Goal: Book appointment/travel/reservation

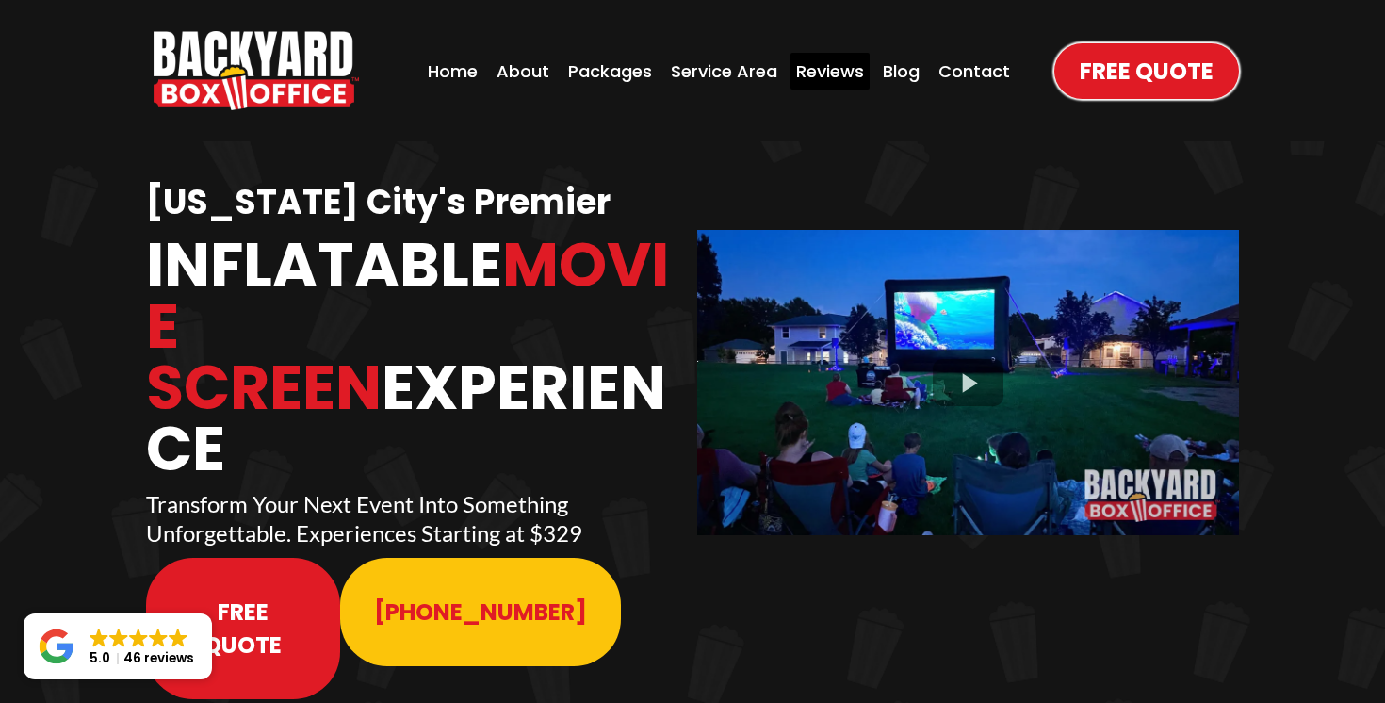
click at [823, 71] on div "Reviews" at bounding box center [830, 71] width 79 height 37
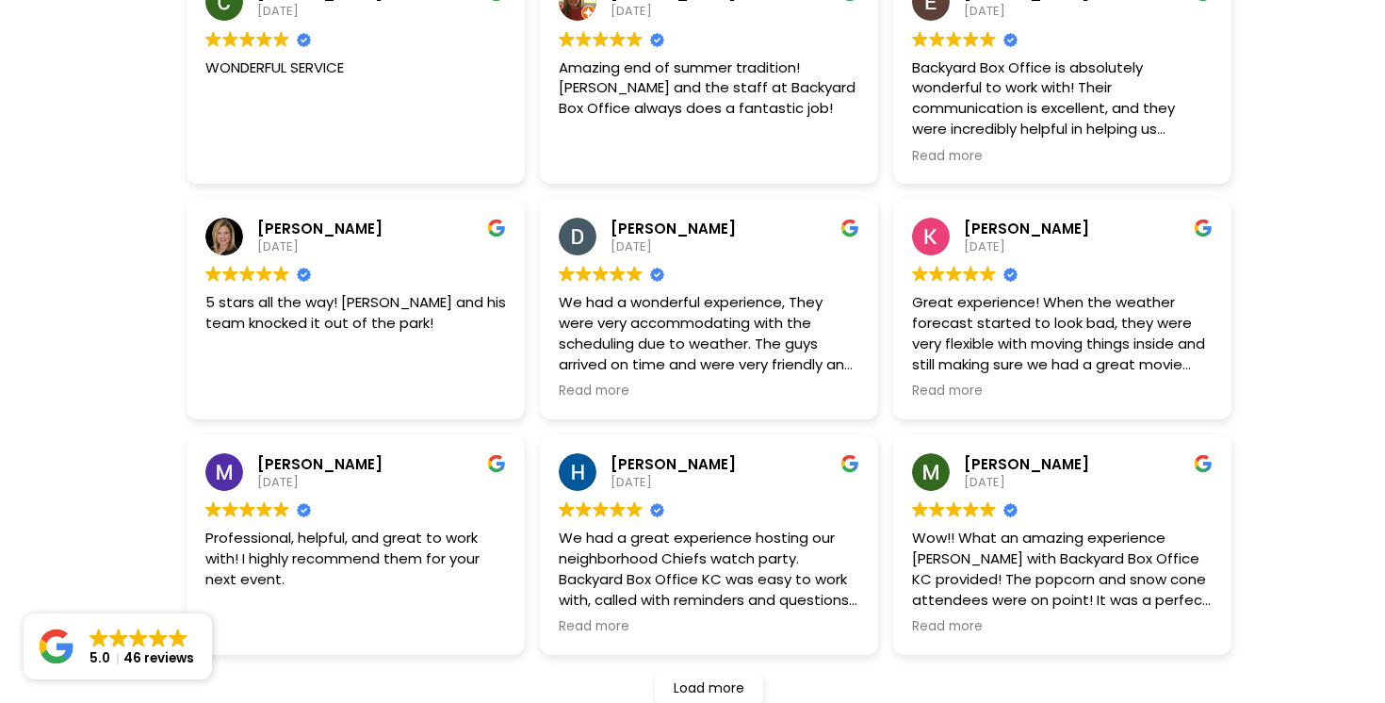
scroll to position [712, 0]
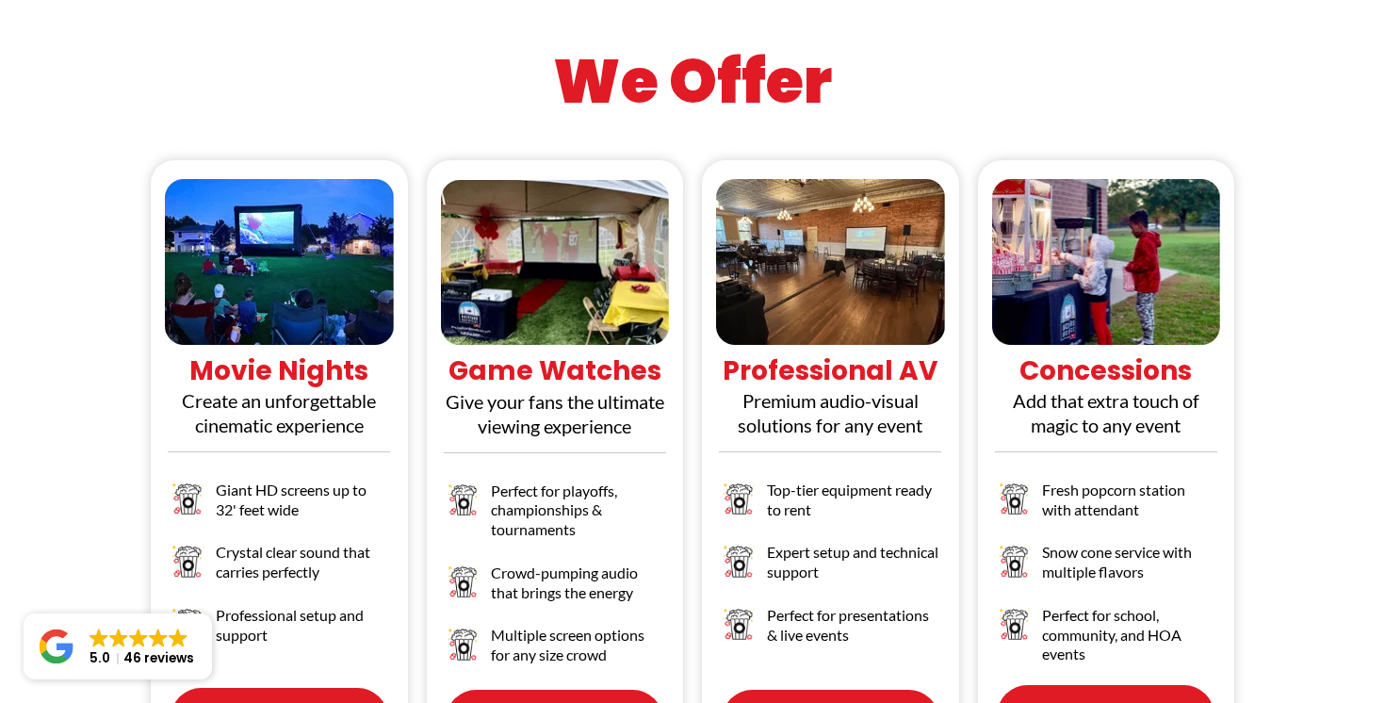
scroll to position [1756, 0]
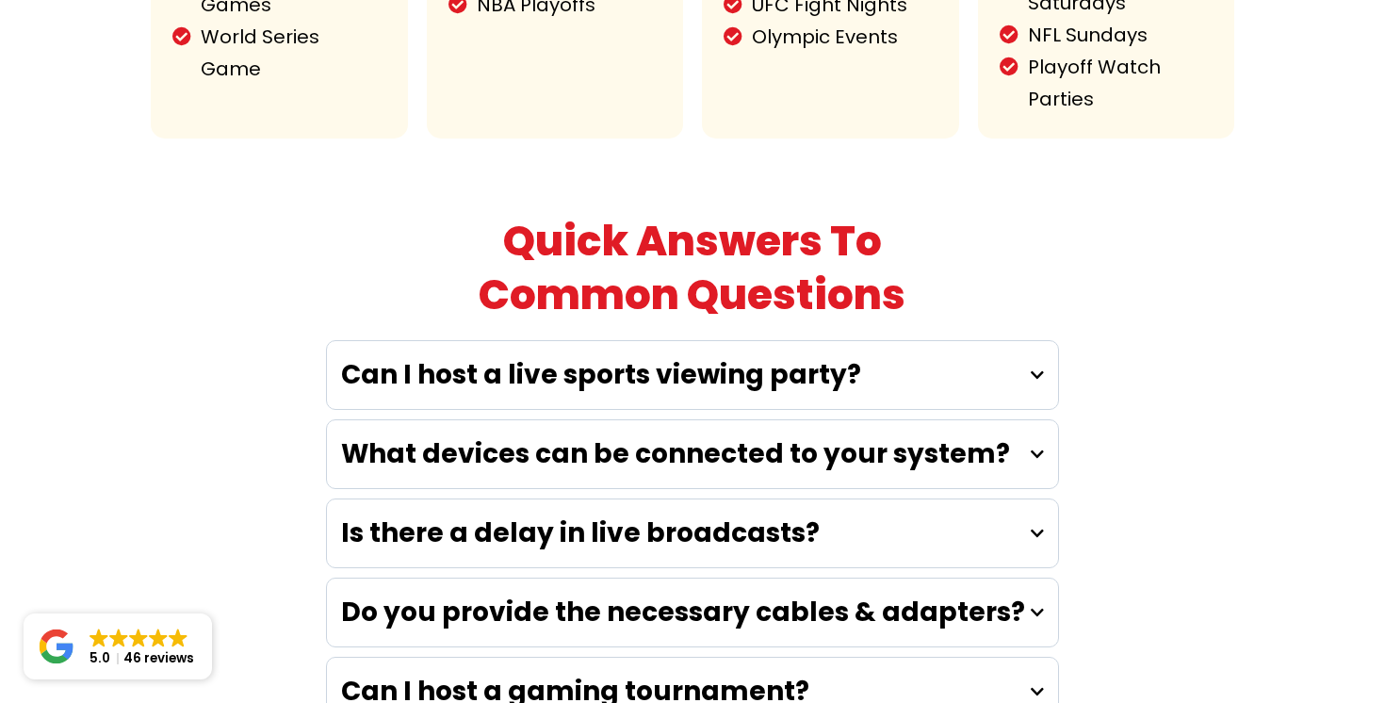
scroll to position [5301, 0]
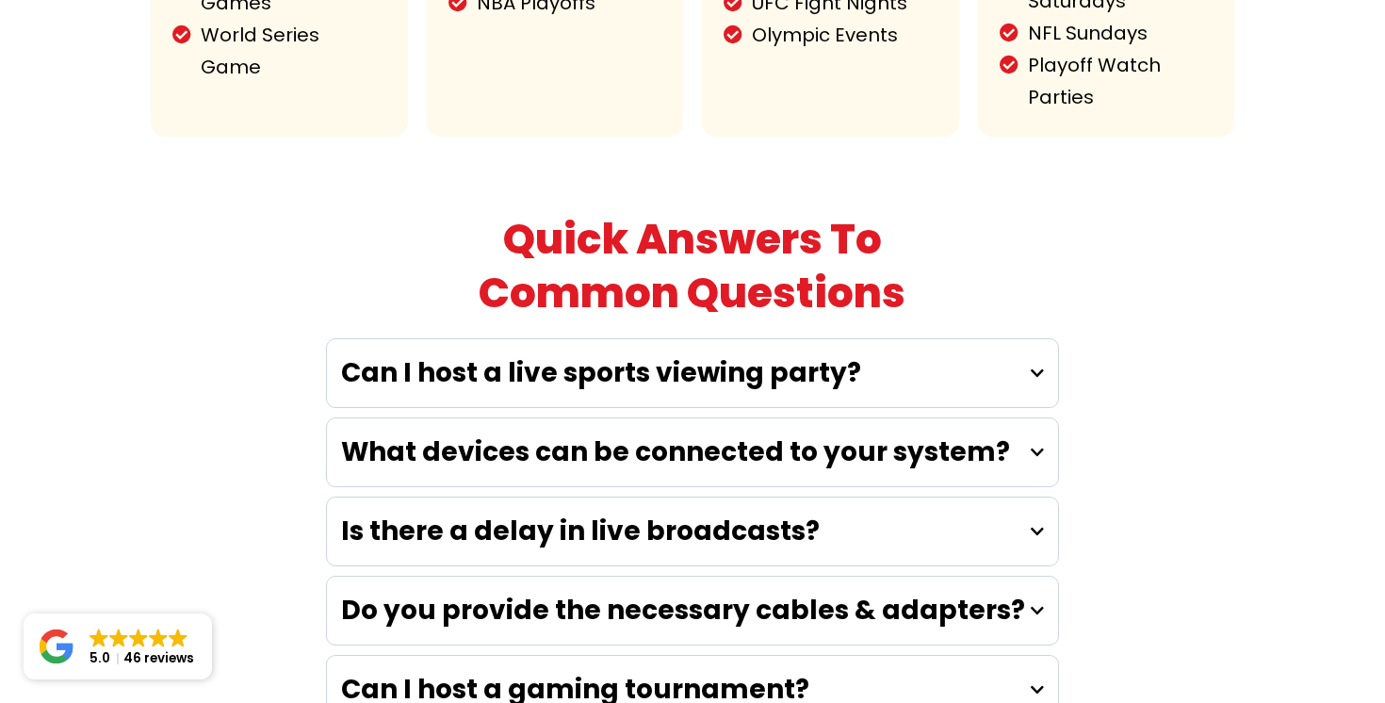
click at [616, 354] on strong "Can I host a live sports viewing party?" at bounding box center [601, 372] width 520 height 37
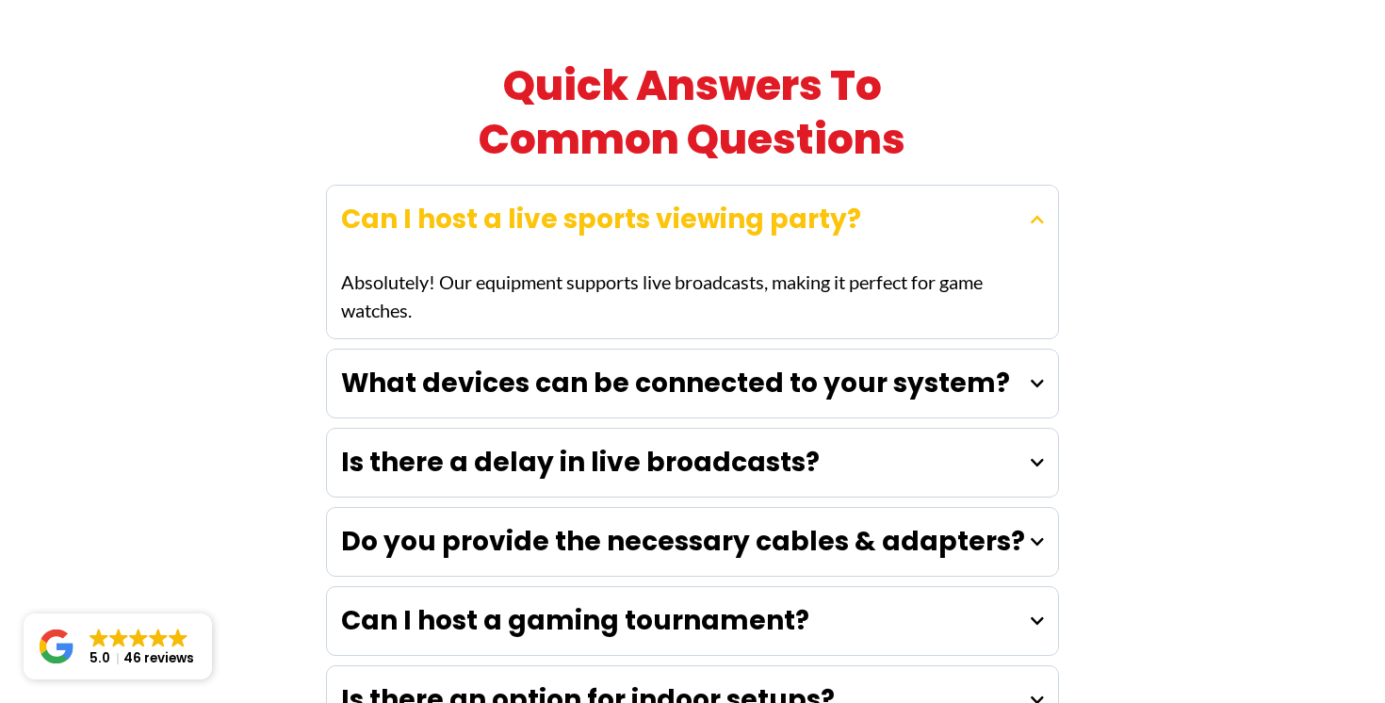
scroll to position [5460, 0]
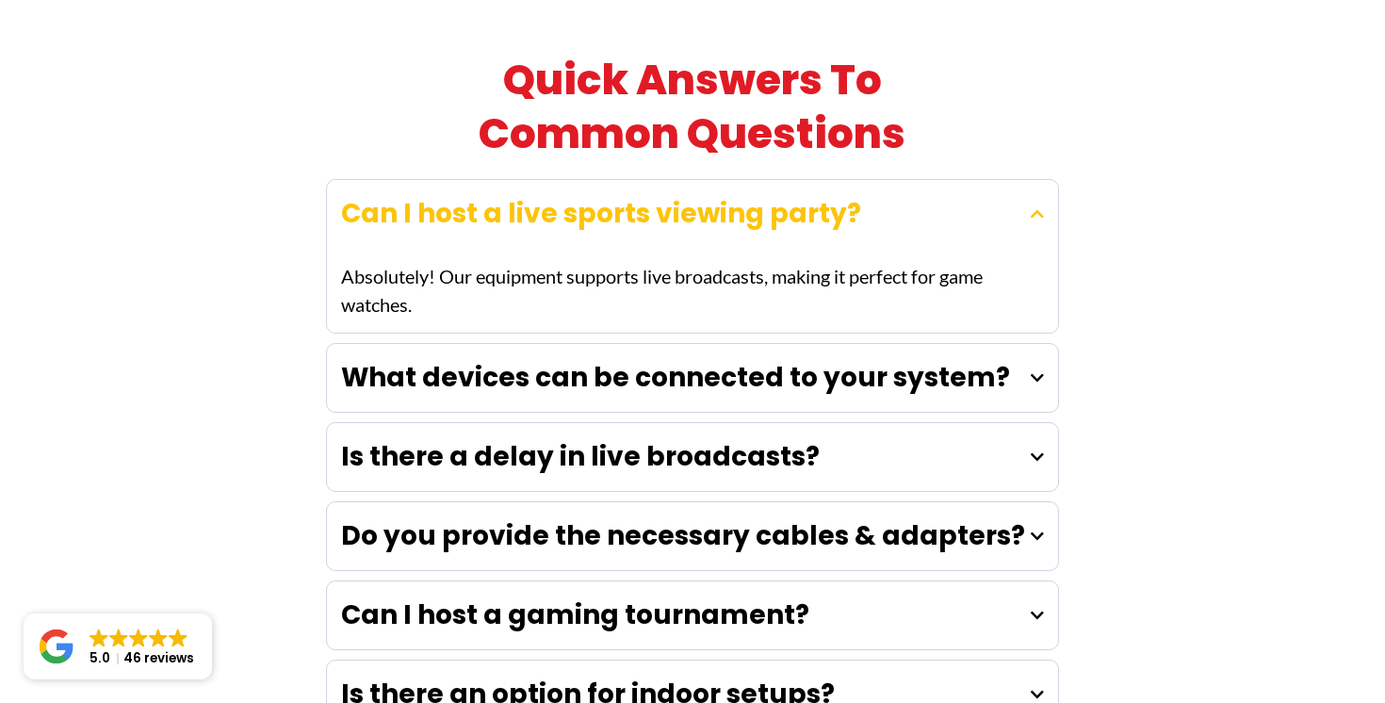
click at [622, 359] on strong "What devices can be connected to your system?" at bounding box center [675, 377] width 669 height 37
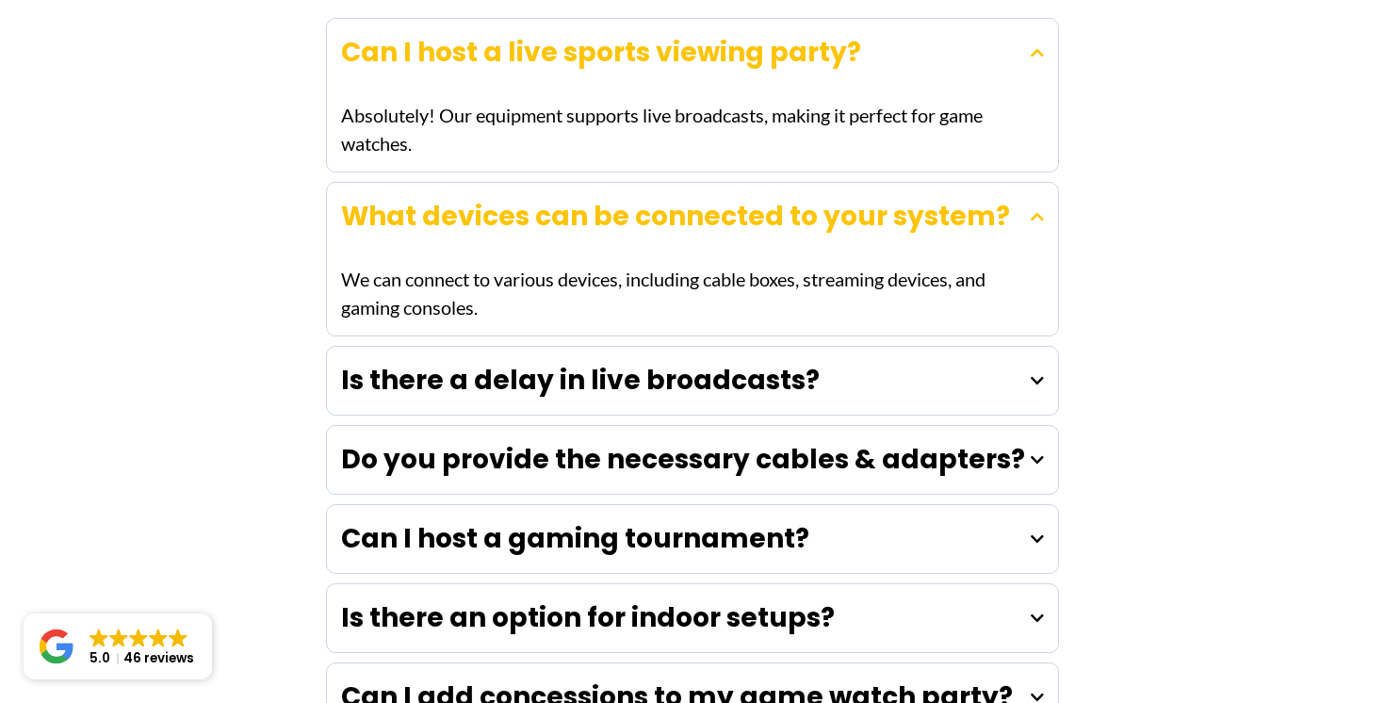
scroll to position [5623, 0]
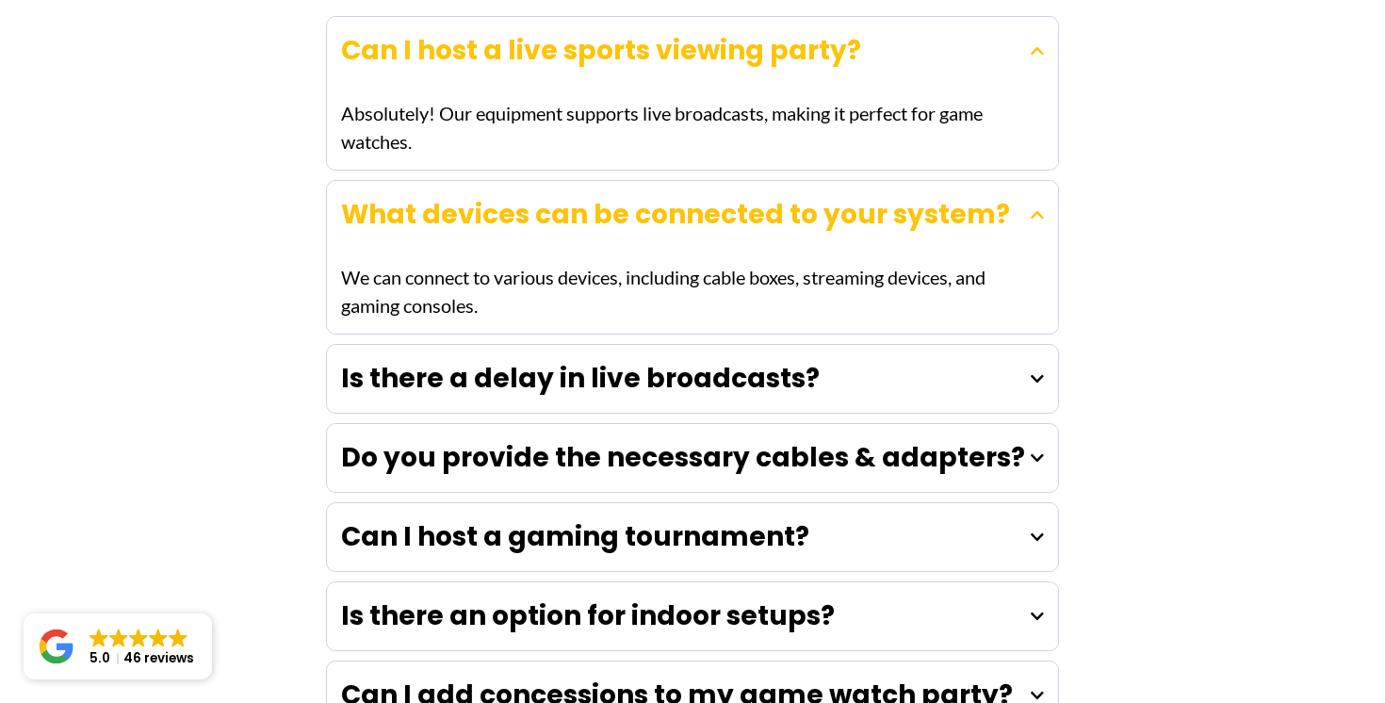
click at [622, 360] on strong "Is there a delay in live broadcasts?" at bounding box center [580, 378] width 479 height 37
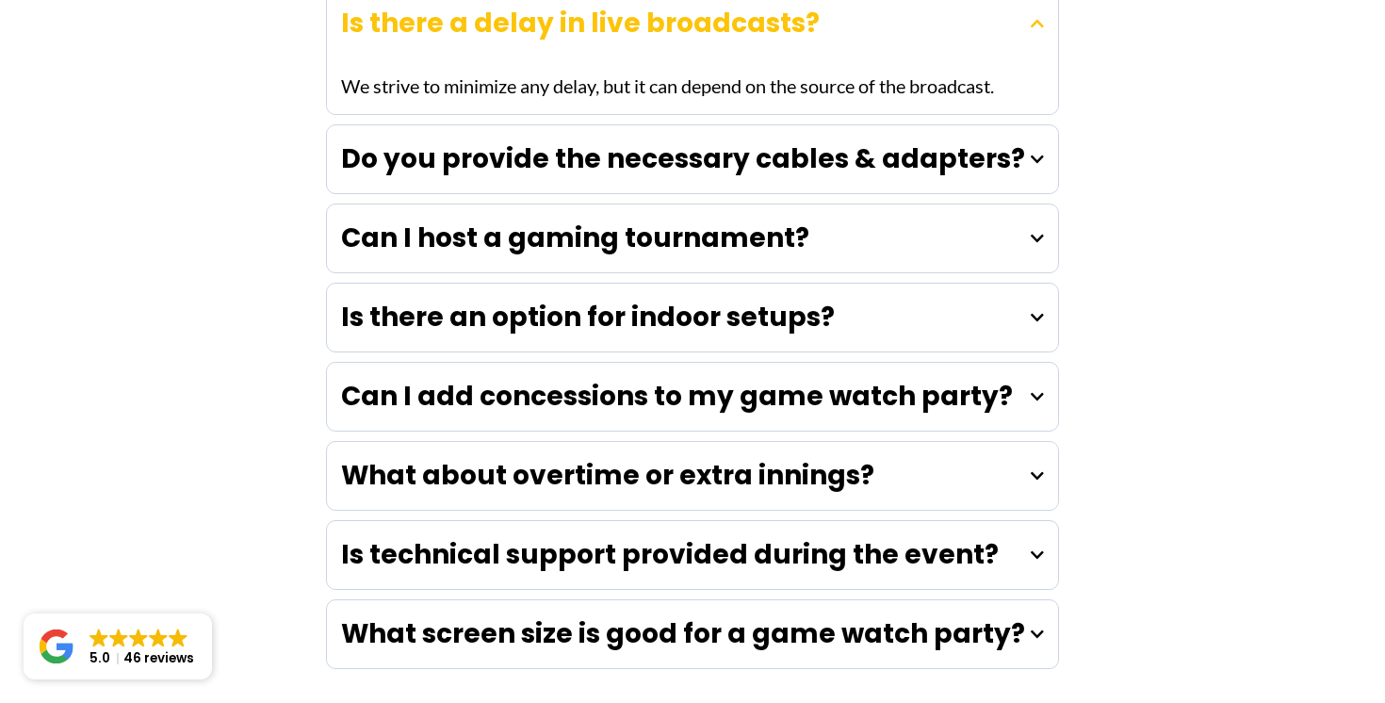
scroll to position [5989, 0]
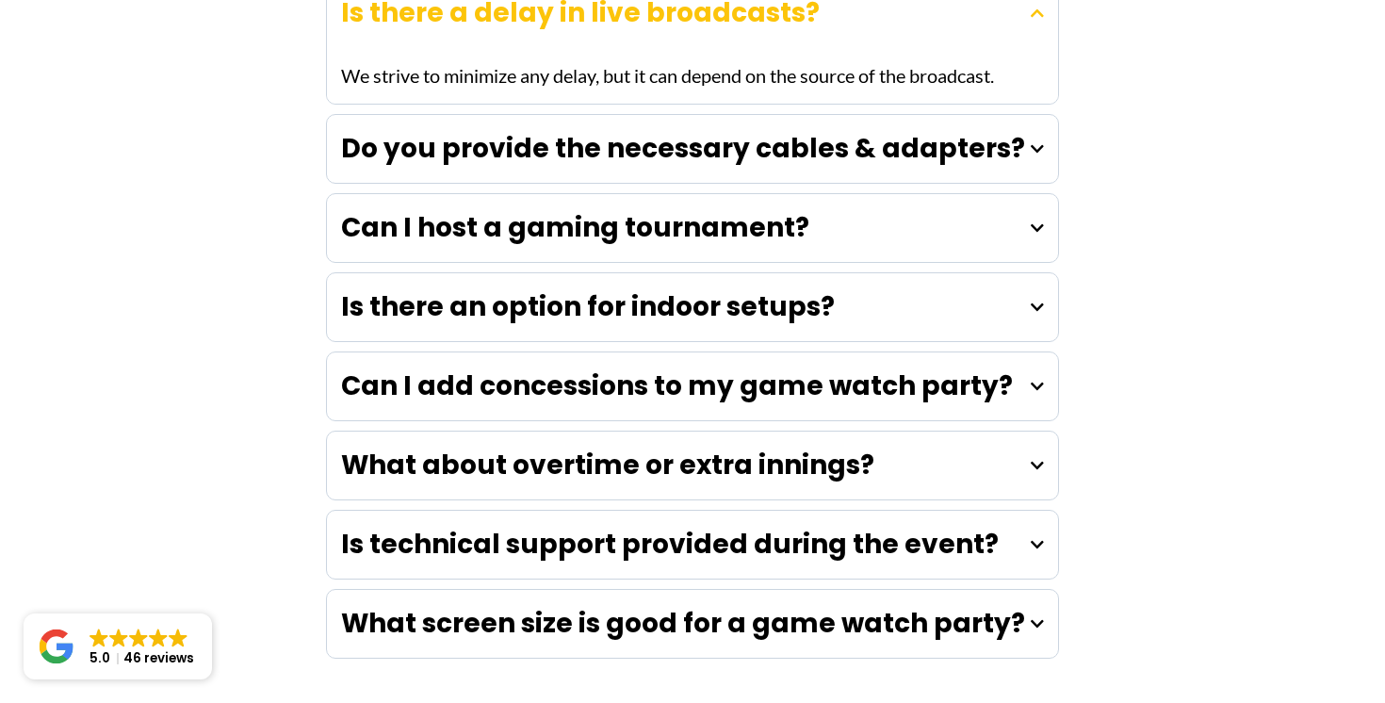
click at [631, 288] on strong "Is there an option for indoor setups?" at bounding box center [588, 306] width 494 height 37
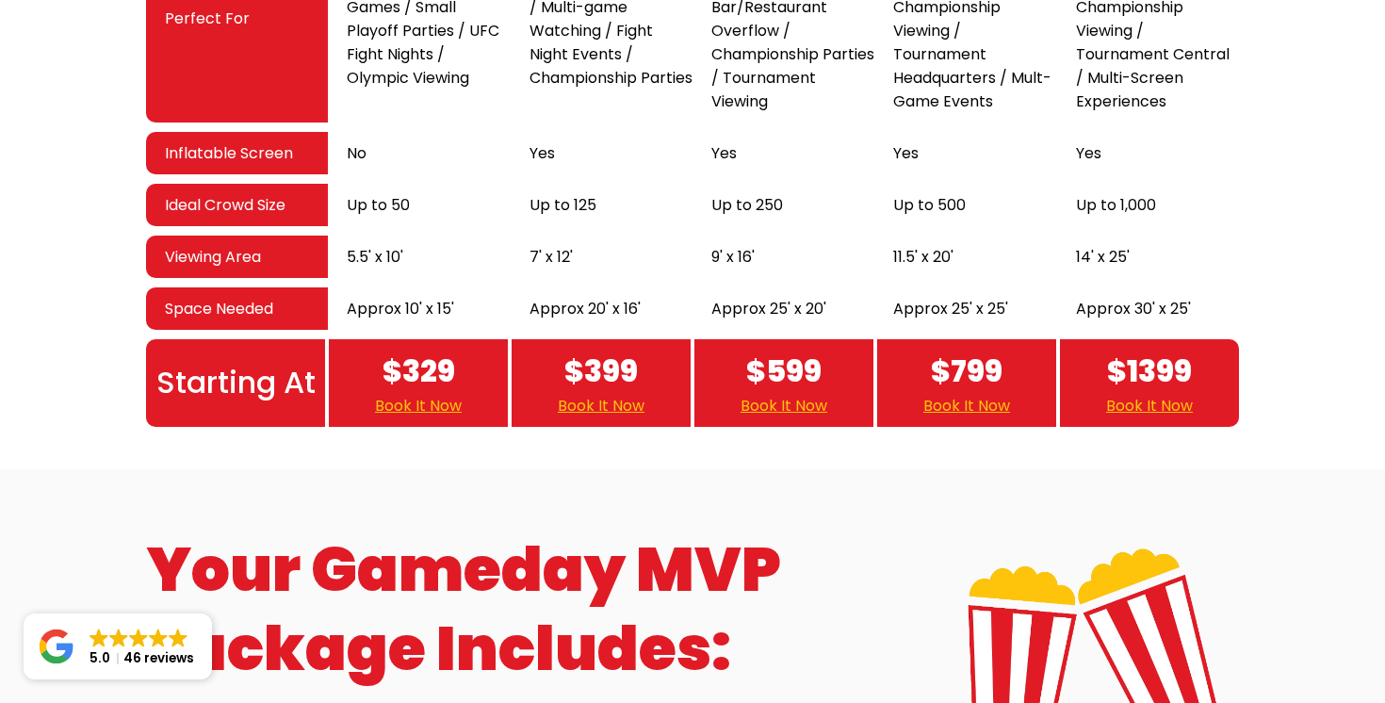
scroll to position [3839, 0]
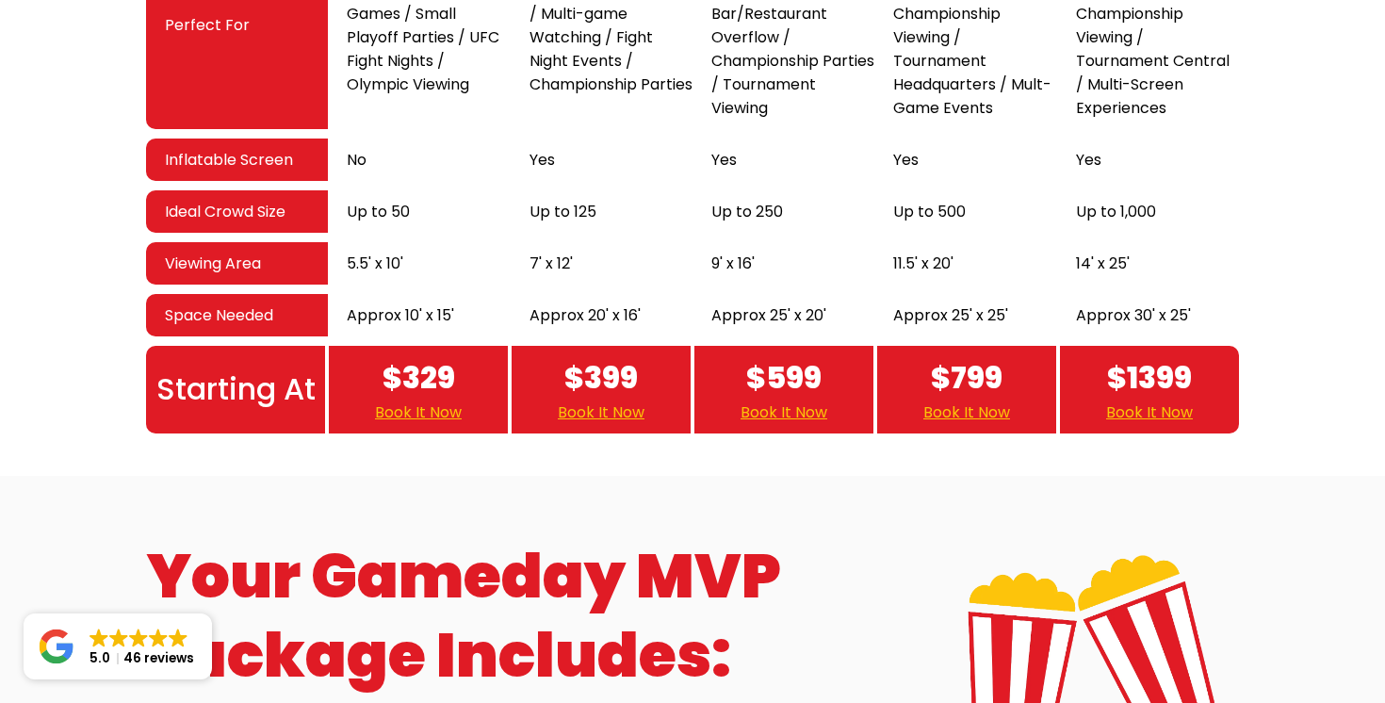
click at [420, 401] on link "Book It Now" at bounding box center [418, 413] width 87 height 24
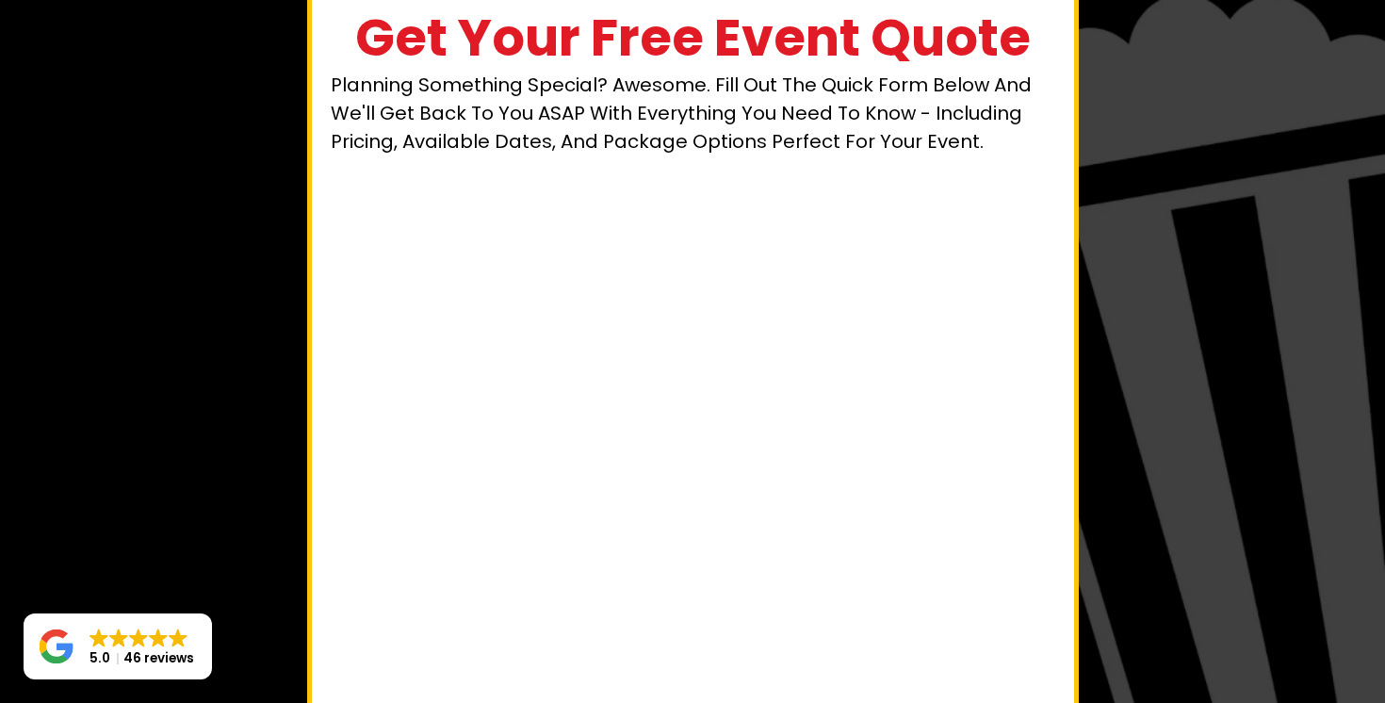
scroll to position [154, 0]
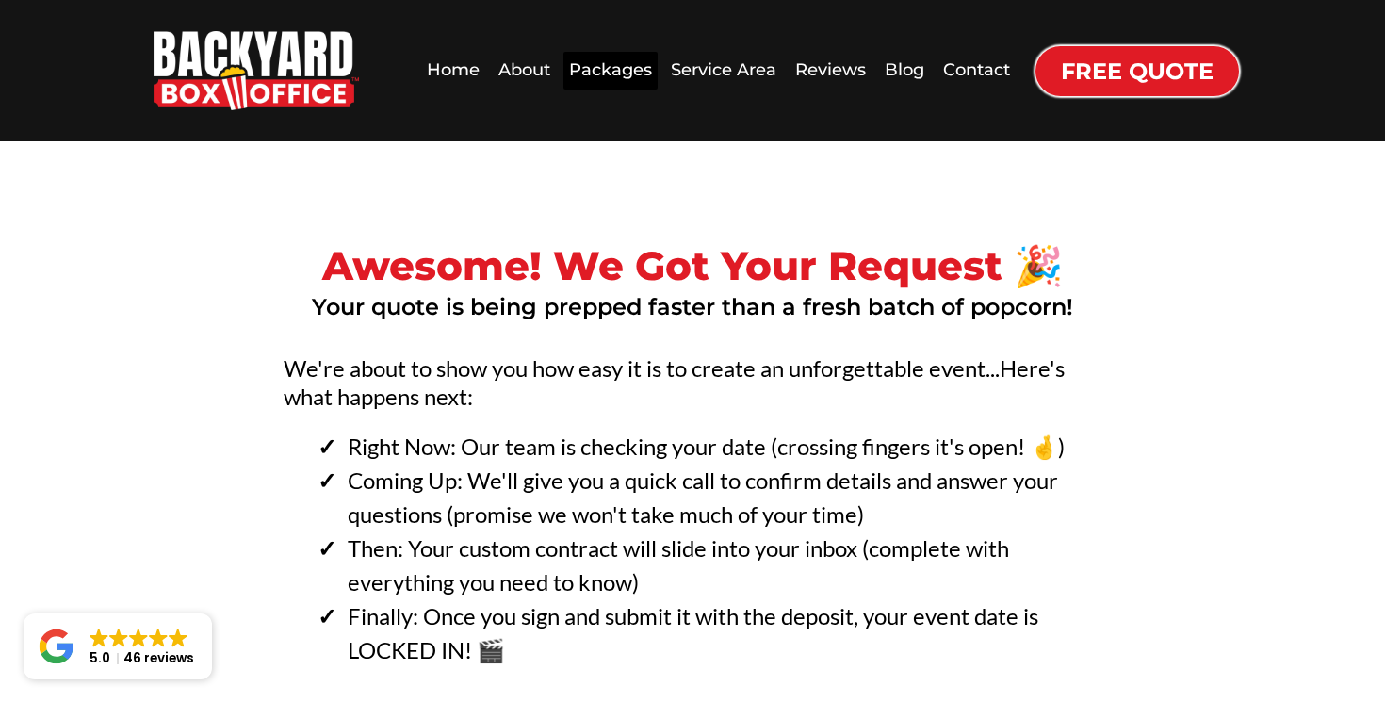
click at [634, 68] on div "Packages" at bounding box center [611, 70] width 94 height 37
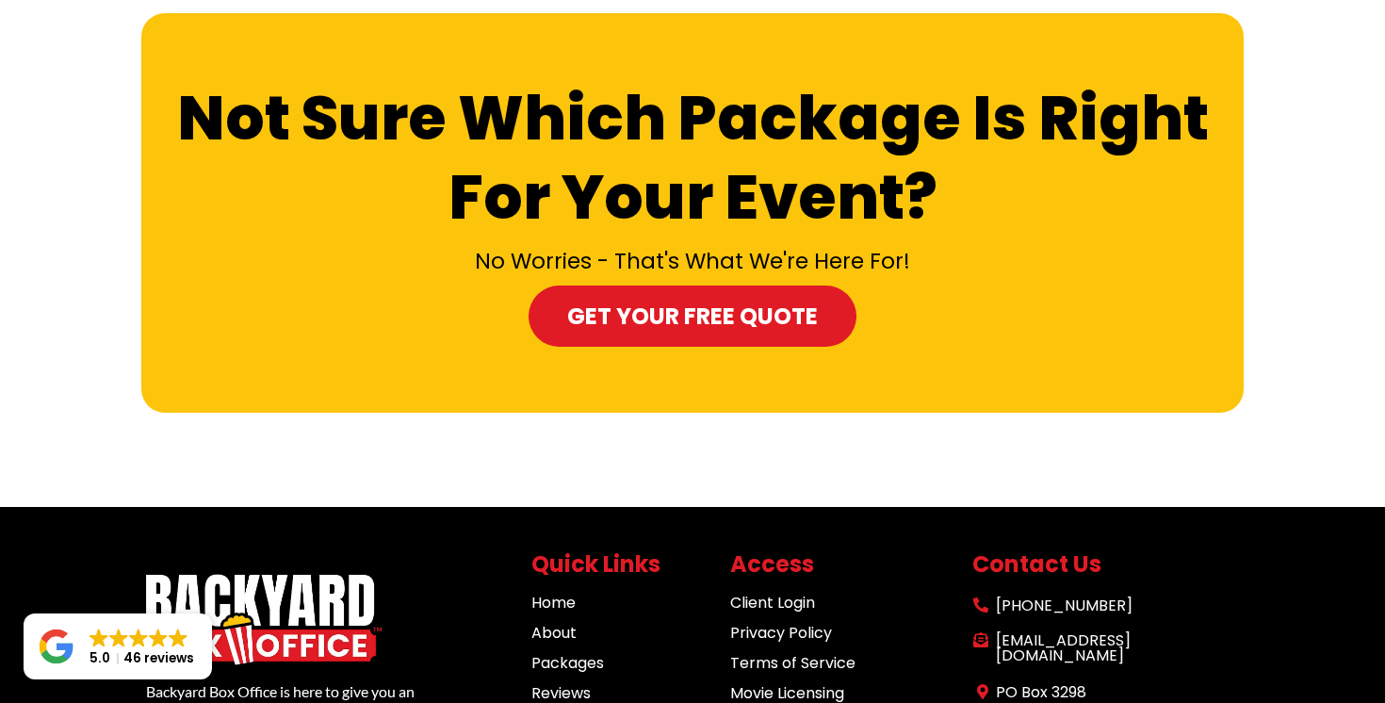
scroll to position [1834, 0]
